Goal: Find specific page/section: Find specific page/section

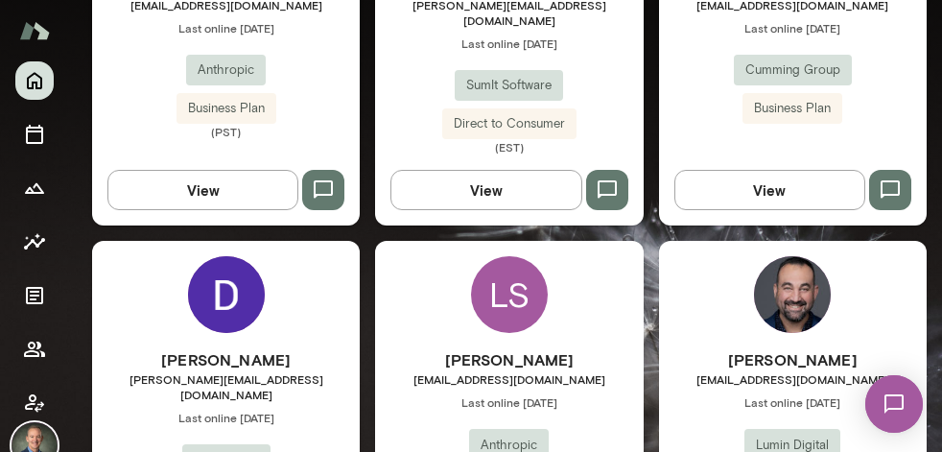
scroll to position [3737, 0]
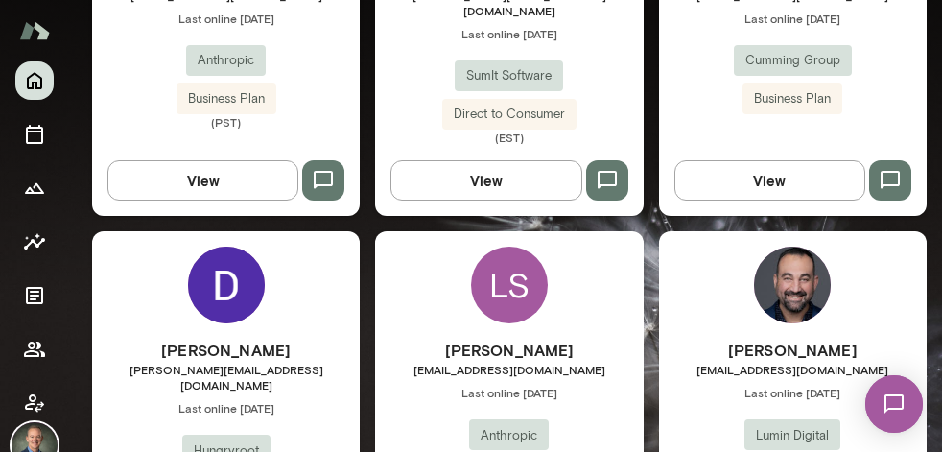
click at [328, 339] on div "Dwayne Searwar dwayne@hungryroot.com Last online September 30 Hungryroot Busine…" at bounding box center [226, 429] width 268 height 180
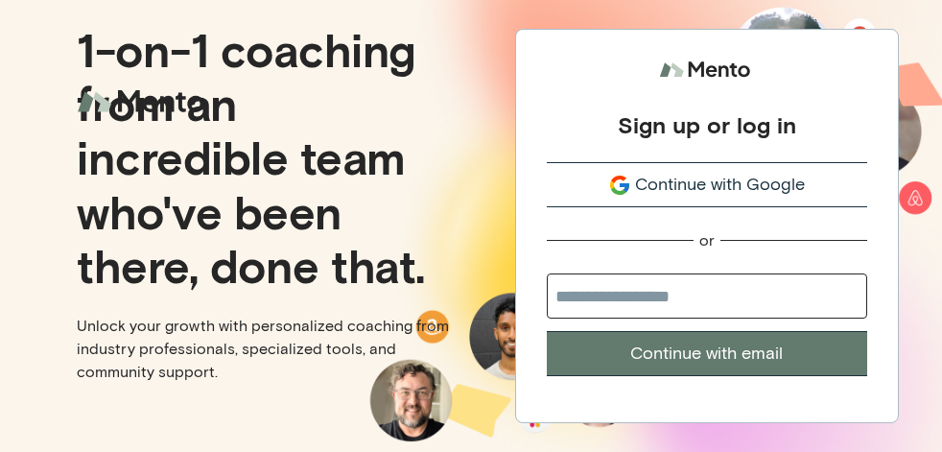
click at [663, 301] on input "email" at bounding box center [707, 296] width 321 height 45
type input "**********"
click at [698, 346] on button "Continue with email" at bounding box center [707, 353] width 321 height 45
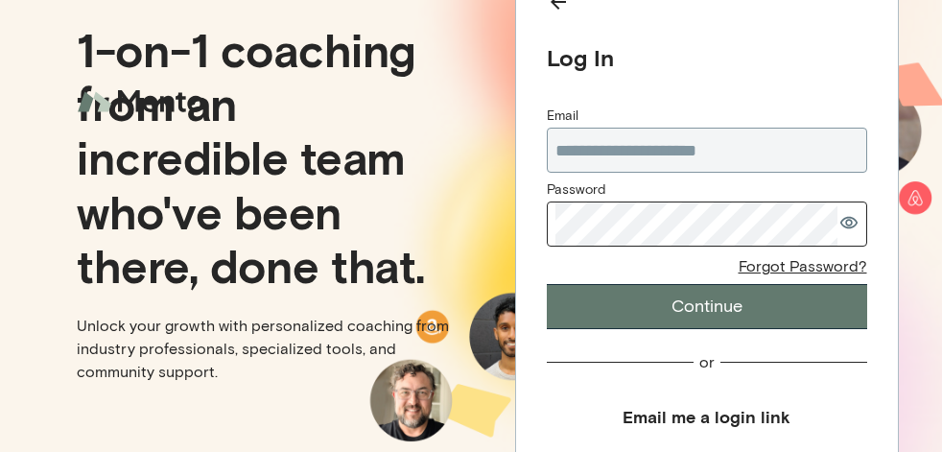
click at [673, 249] on div "**********" at bounding box center [707, 218] width 321 height 223
click at [700, 298] on button "Continue" at bounding box center [707, 306] width 321 height 45
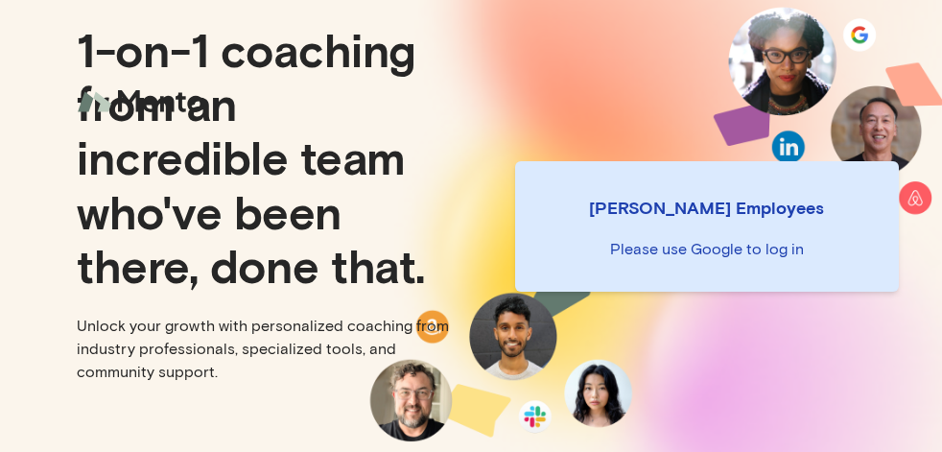
click at [697, 195] on p "[PERSON_NAME] Employees" at bounding box center [707, 207] width 353 height 27
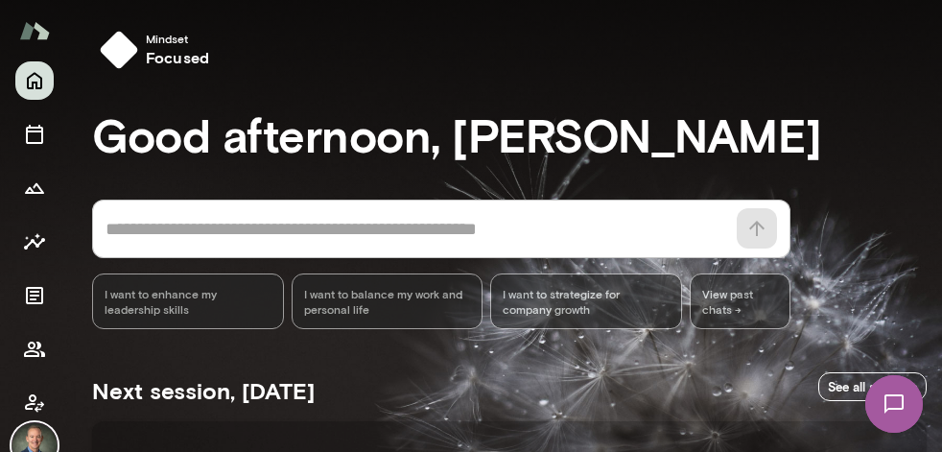
click at [30, 35] on img at bounding box center [34, 30] width 31 height 36
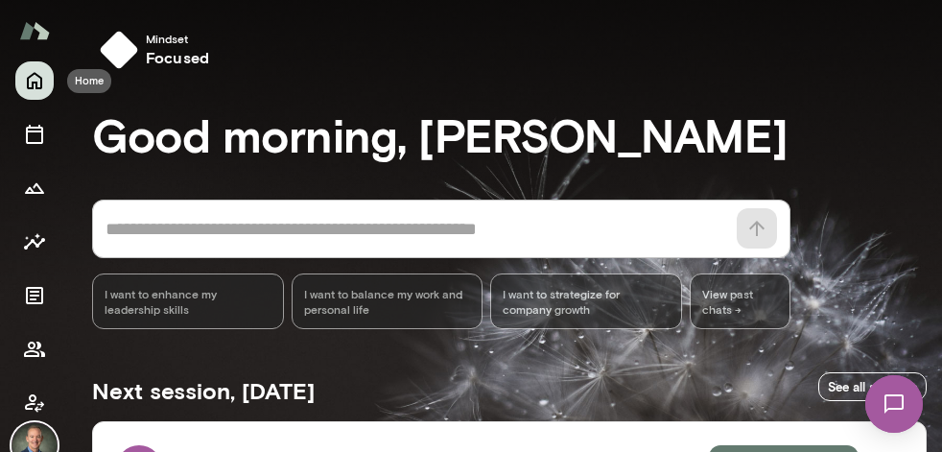
click at [33, 89] on icon "Home" at bounding box center [34, 80] width 23 height 23
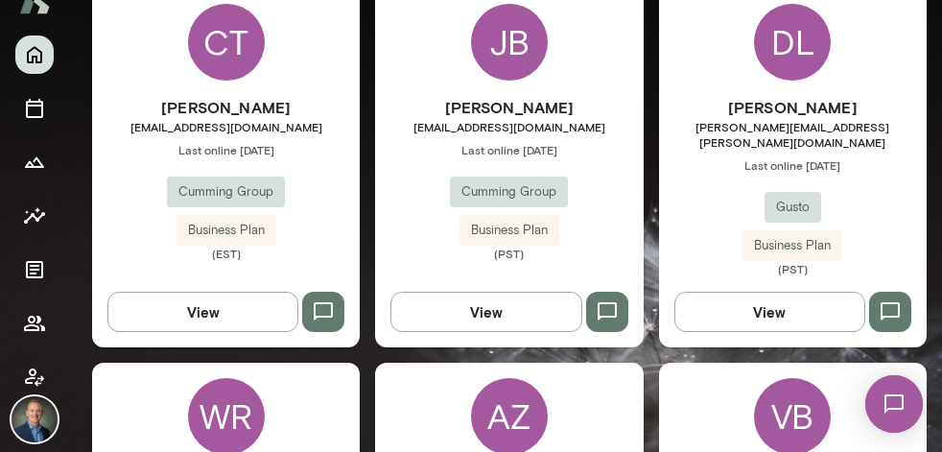
scroll to position [32, 0]
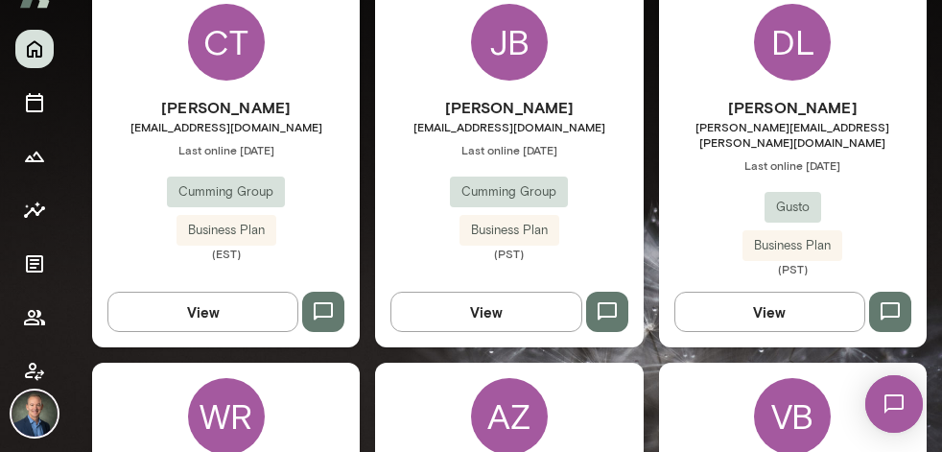
click at [26, 417] on img at bounding box center [35, 414] width 46 height 46
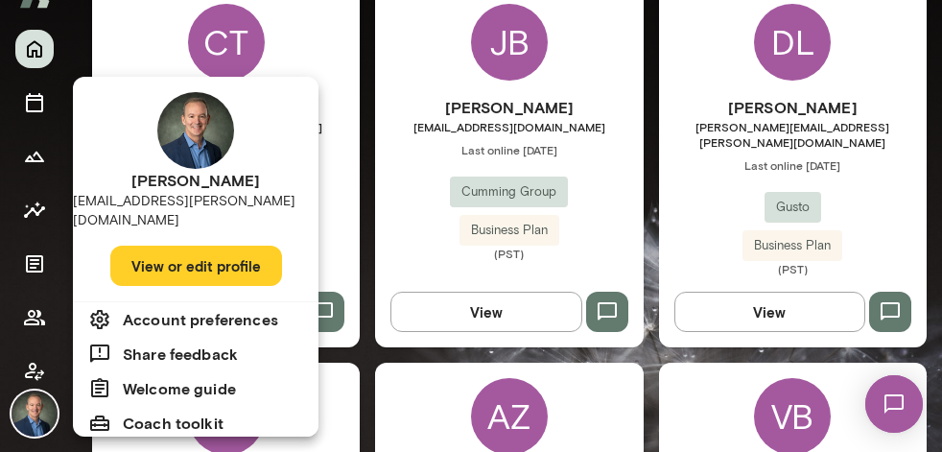
click at [29, 411] on div at bounding box center [471, 226] width 942 height 452
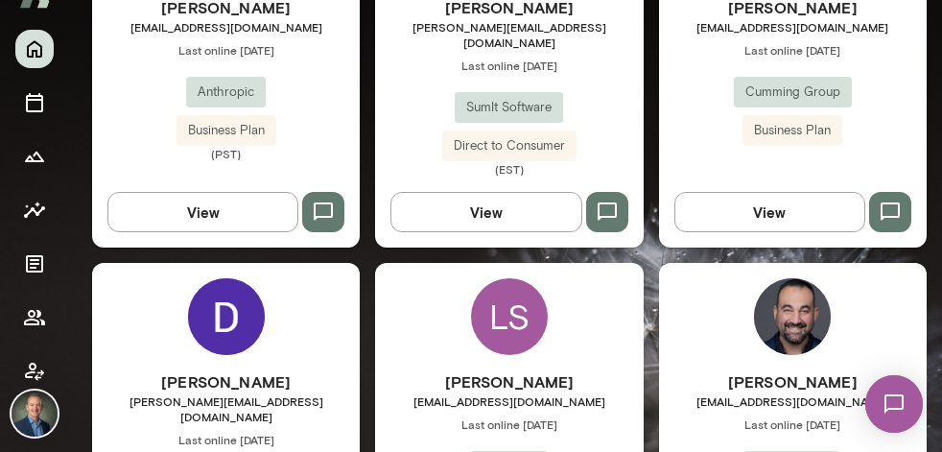
scroll to position [3704, 0]
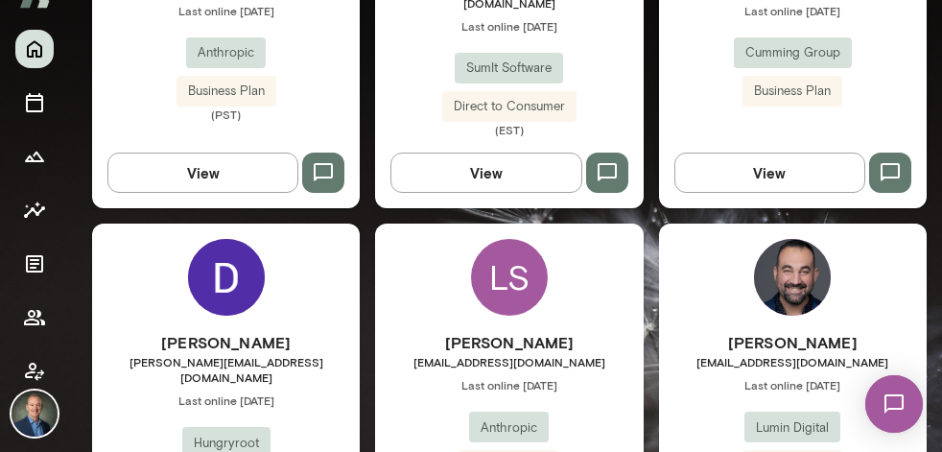
click at [340, 393] on span "Last online September 30" at bounding box center [226, 400] width 268 height 15
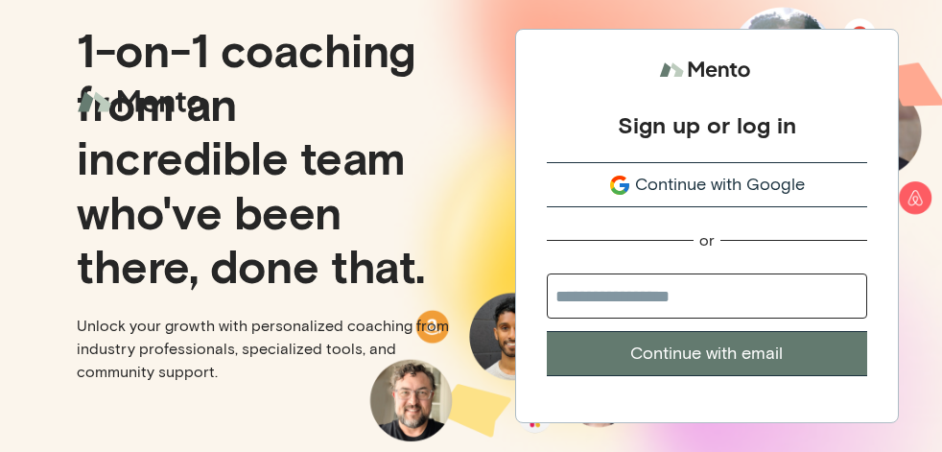
click at [625, 302] on input "email" at bounding box center [707, 296] width 321 height 45
type input "**********"
click at [671, 351] on button "Continue with email" at bounding box center [707, 353] width 321 height 45
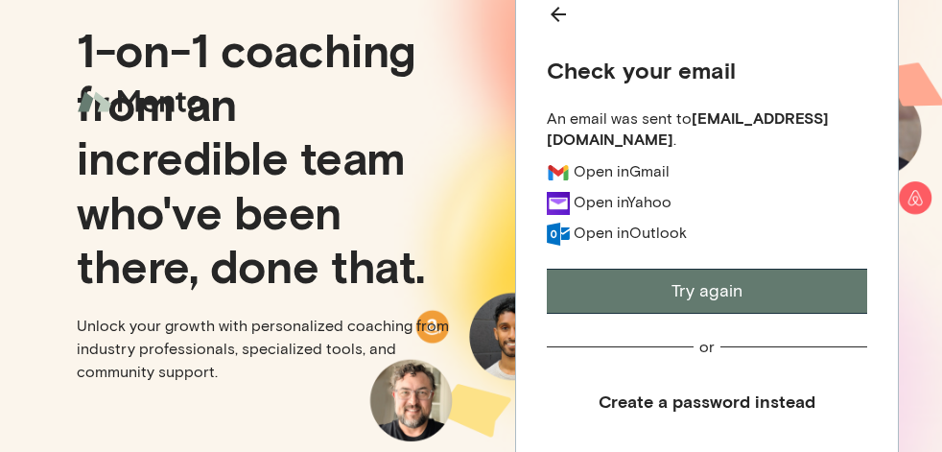
click at [557, 21] on icon "Back" at bounding box center [558, 14] width 23 height 23
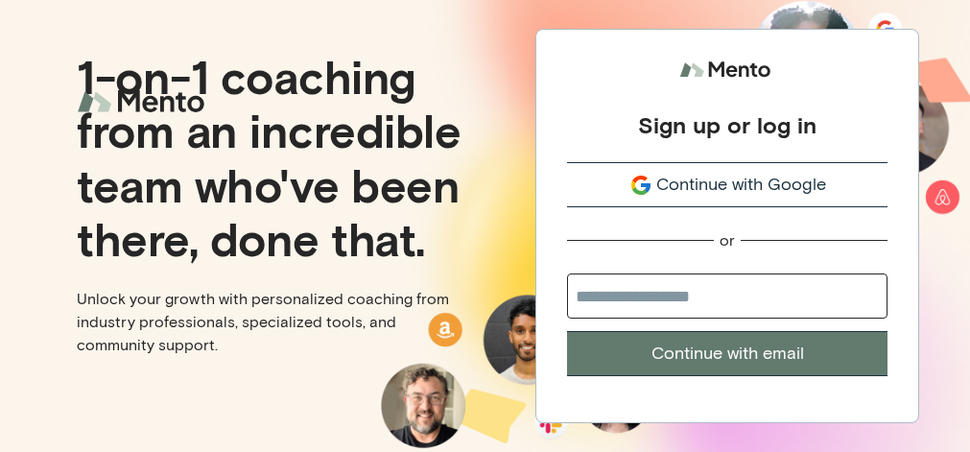
click at [708, 305] on input "email" at bounding box center [727, 296] width 321 height 45
type input "**********"
click at [731, 365] on button "Continue with email" at bounding box center [727, 353] width 321 height 45
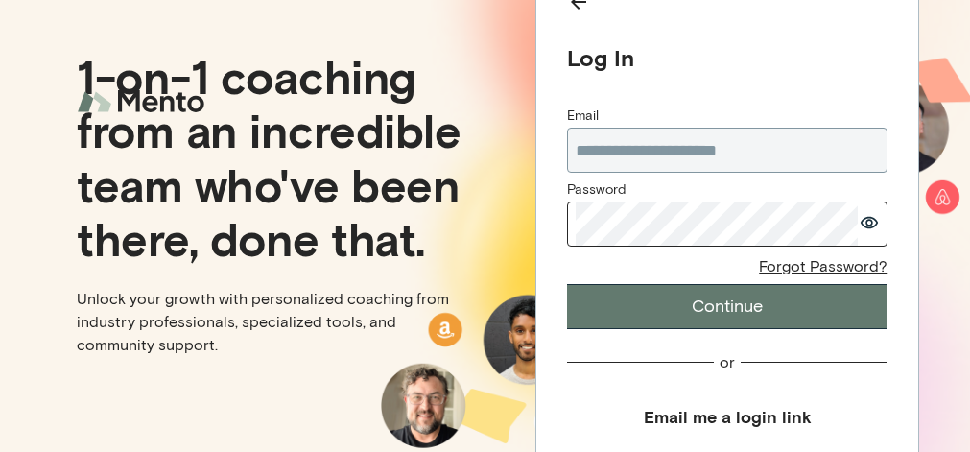
click at [877, 225] on icon "button" at bounding box center [869, 222] width 19 height 13
click at [705, 307] on button "Continue" at bounding box center [727, 306] width 321 height 45
